Goal: Task Accomplishment & Management: Manage account settings

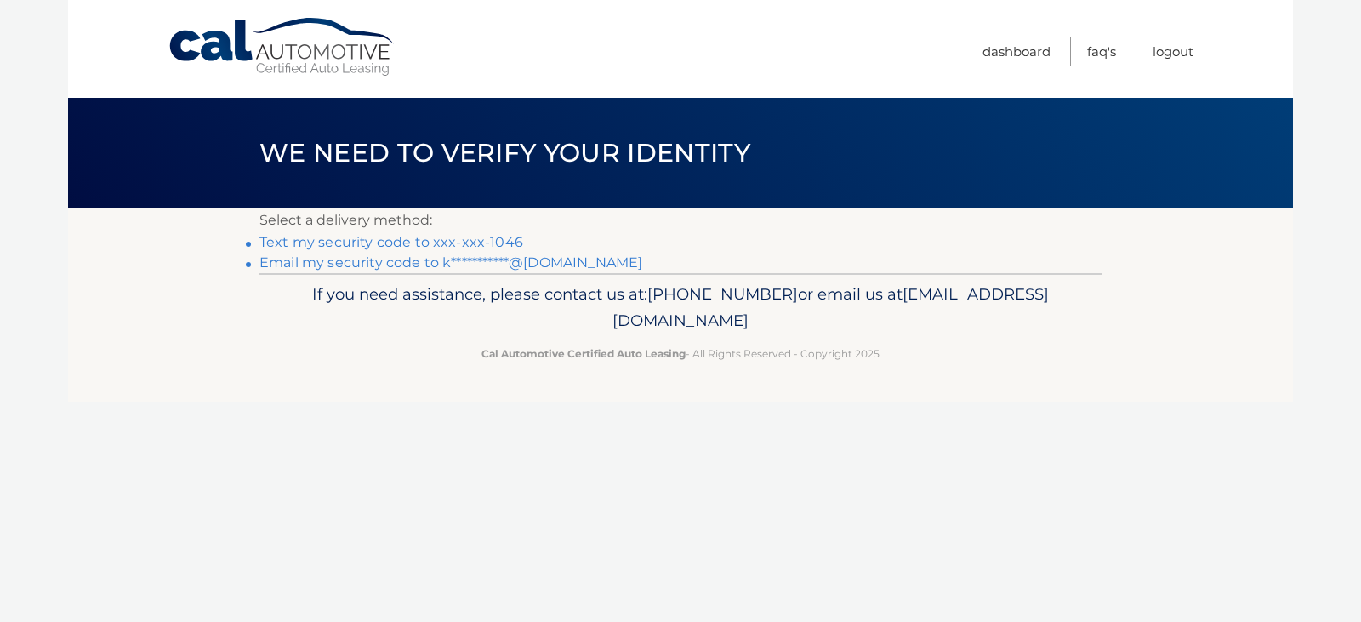
click at [497, 240] on link "Text my security code to xxx-xxx-1046" at bounding box center [391, 242] width 264 height 16
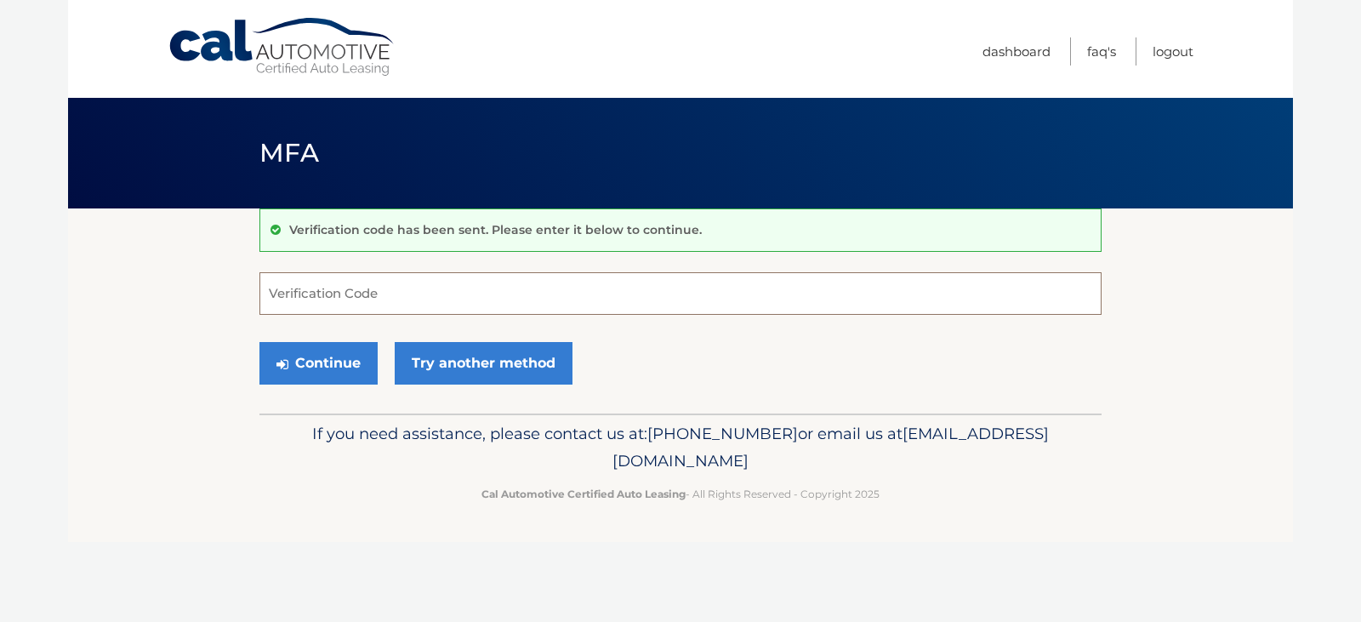
click at [394, 285] on input "Verification Code" at bounding box center [680, 293] width 842 height 43
type input "538127"
click at [330, 371] on button "Continue" at bounding box center [318, 363] width 118 height 43
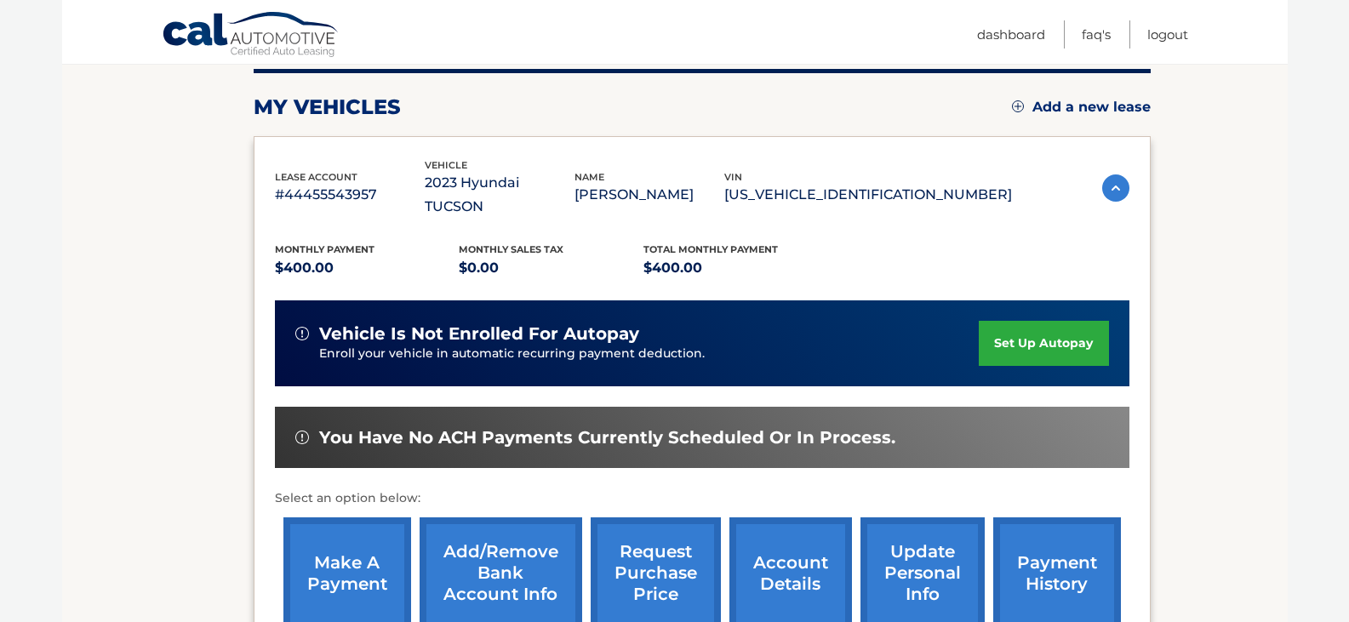
scroll to position [218, 0]
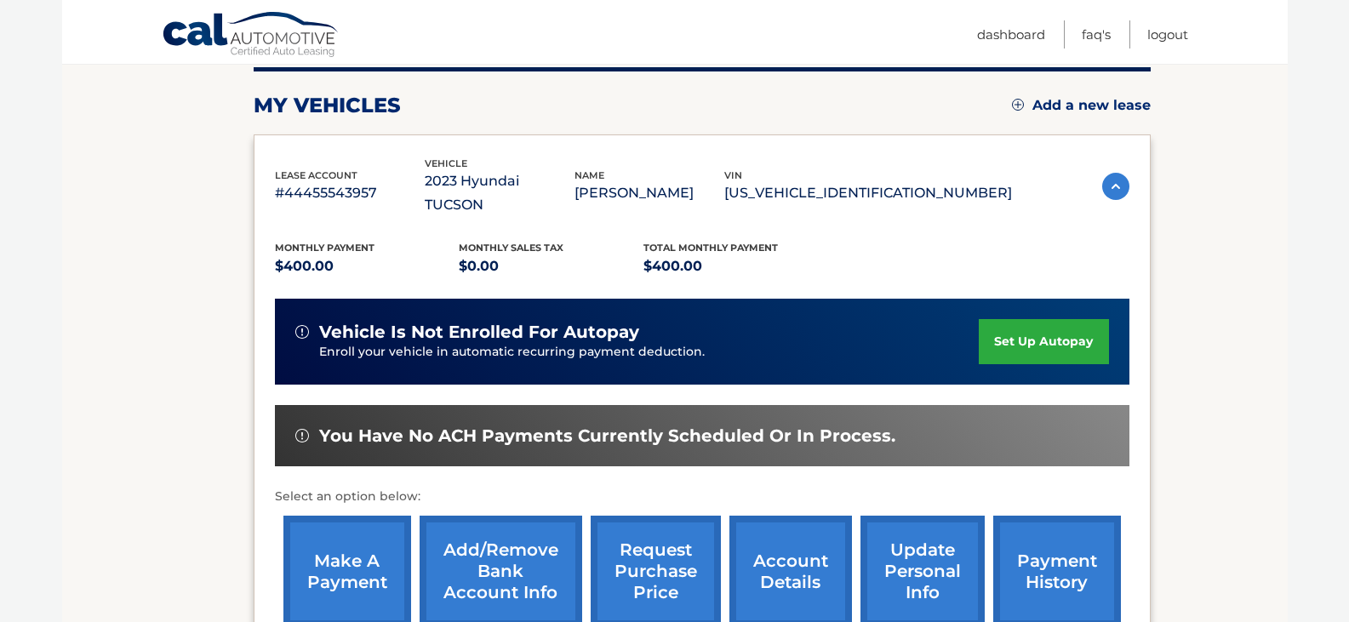
click at [676, 552] on link "request purchase price" at bounding box center [655, 571] width 130 height 111
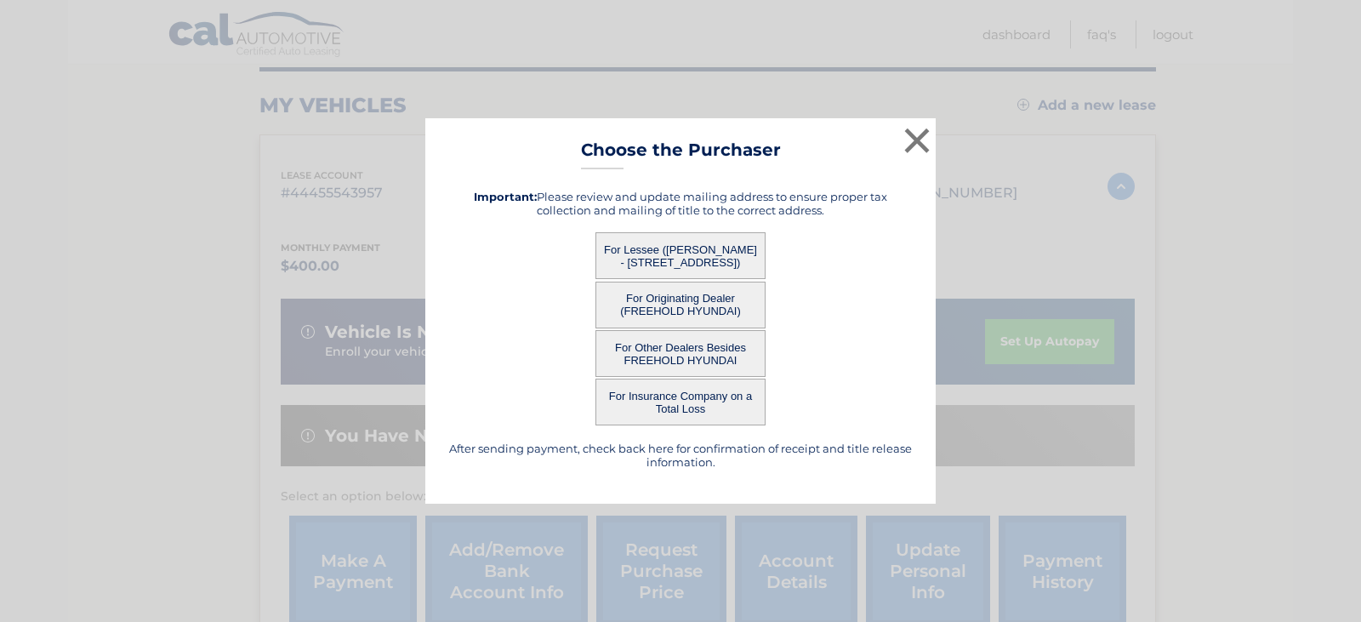
click at [694, 255] on button "For Lessee (DANIEL BERTHIAUME - 754 A DILATUS PLAZA, , MONROE TOWNSHIP, NJ 0883…" at bounding box center [681, 255] width 170 height 47
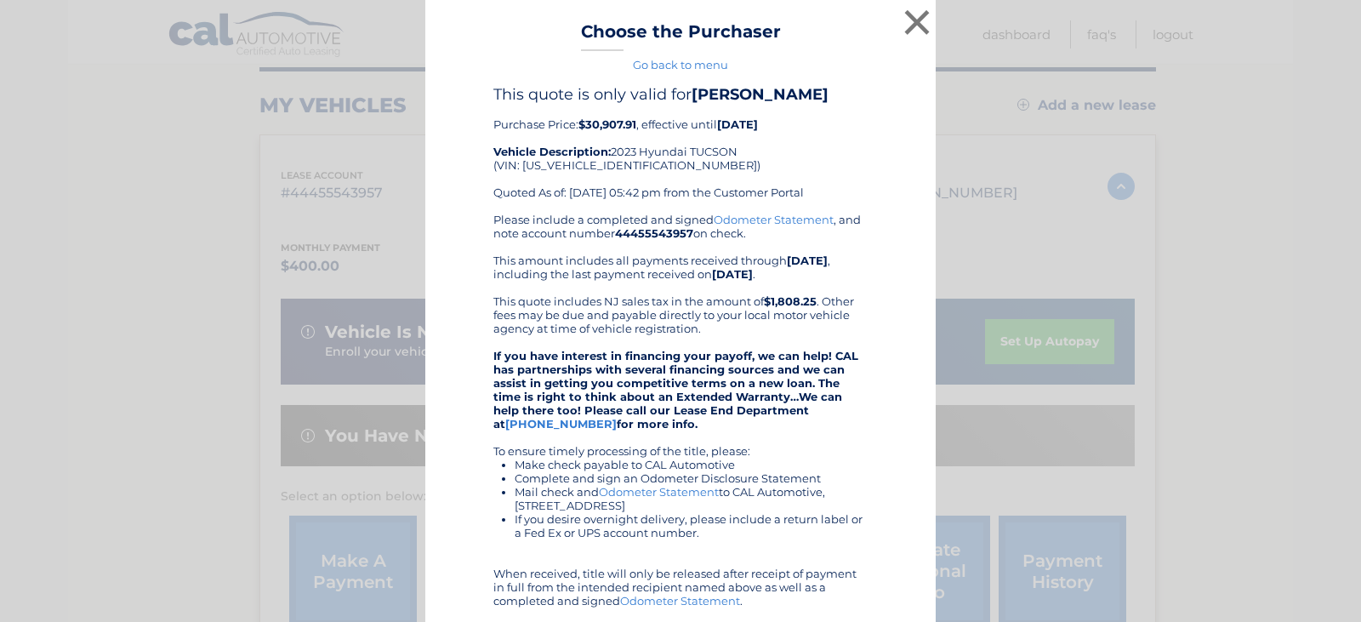
click at [694, 255] on div "× Choose the Purchaser Go back to menu After sending payment, check back here f…" at bounding box center [680, 412] width 510 height 824
click at [910, 20] on button "×" at bounding box center [917, 22] width 34 height 34
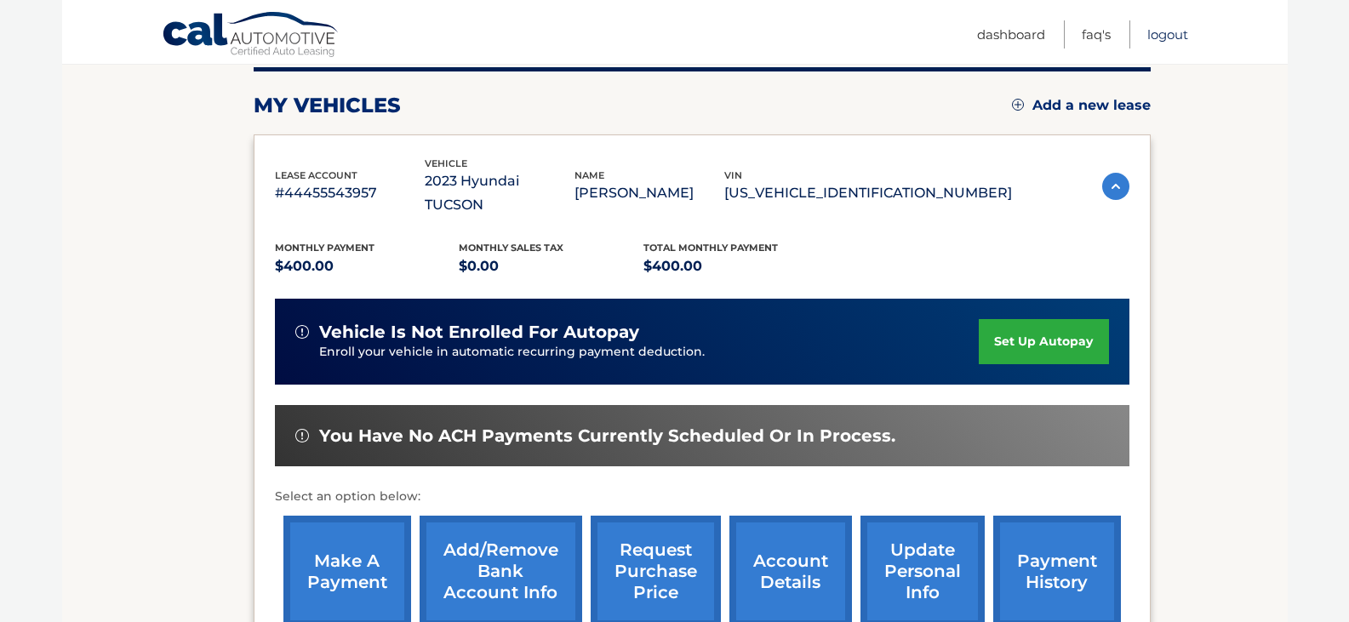
click at [1174, 33] on link "Logout" at bounding box center [1167, 34] width 41 height 28
